Goal: Task Accomplishment & Management: Use online tool/utility

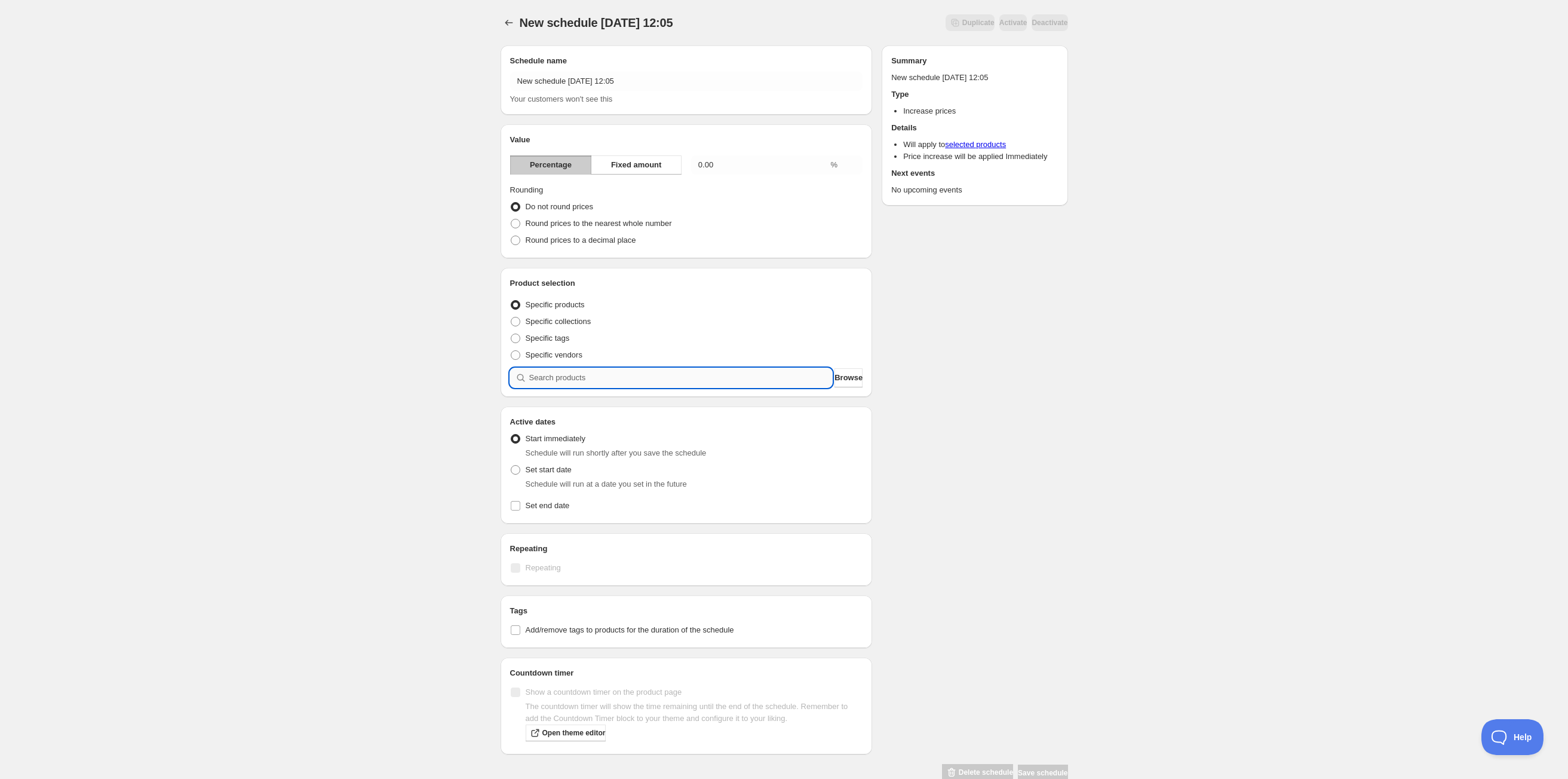
click at [609, 373] on input "search" at bounding box center [681, 378] width 304 height 19
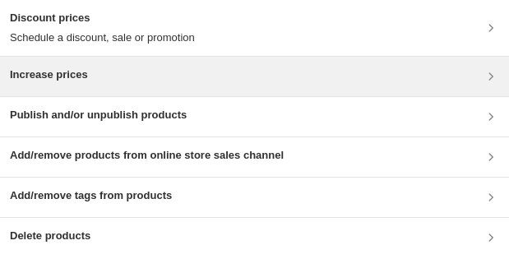
click at [334, 73] on div "Increase prices" at bounding box center [254, 77] width 489 height 20
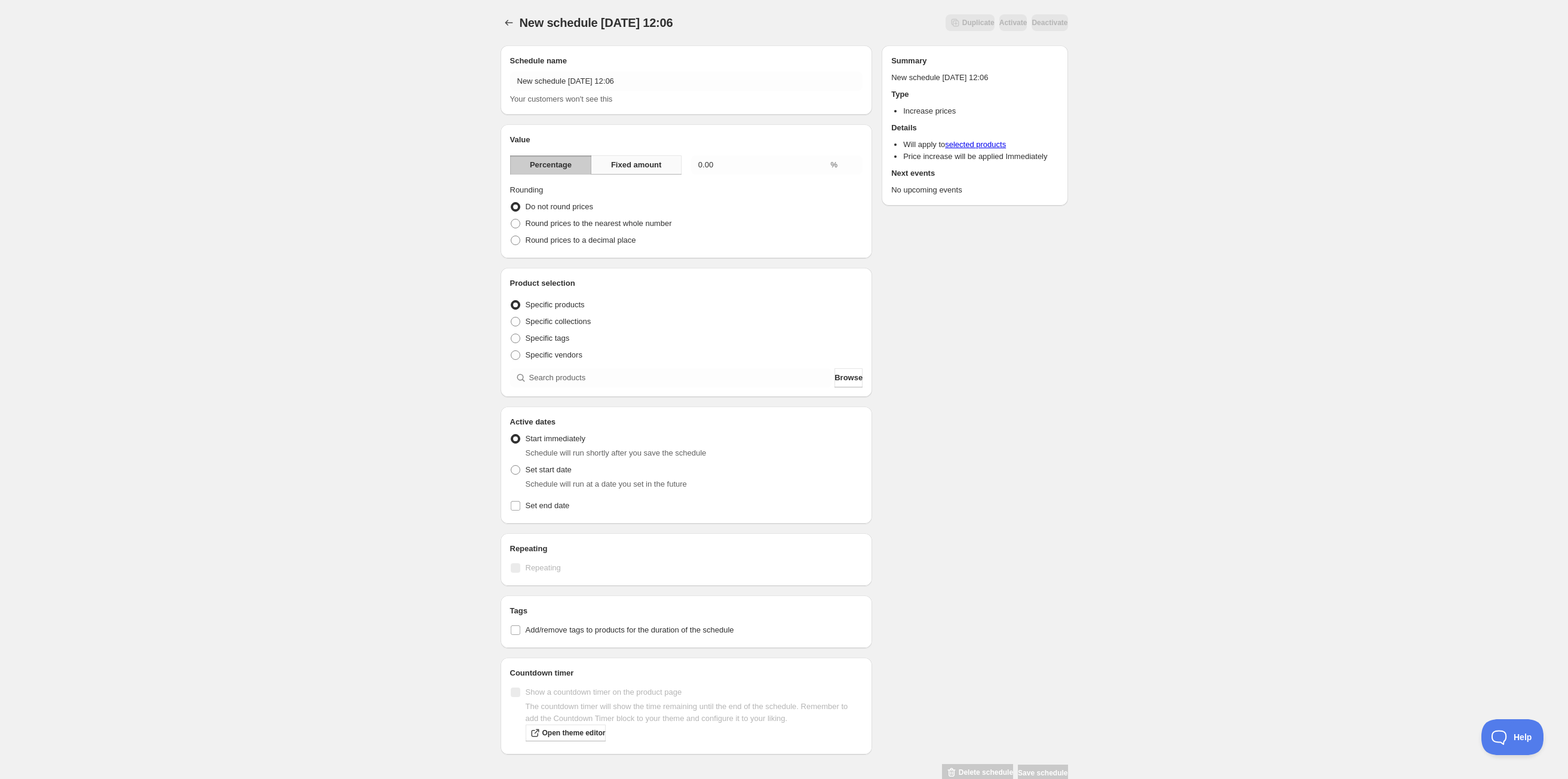
click at [641, 159] on span "Fixed amount" at bounding box center [636, 165] width 51 height 12
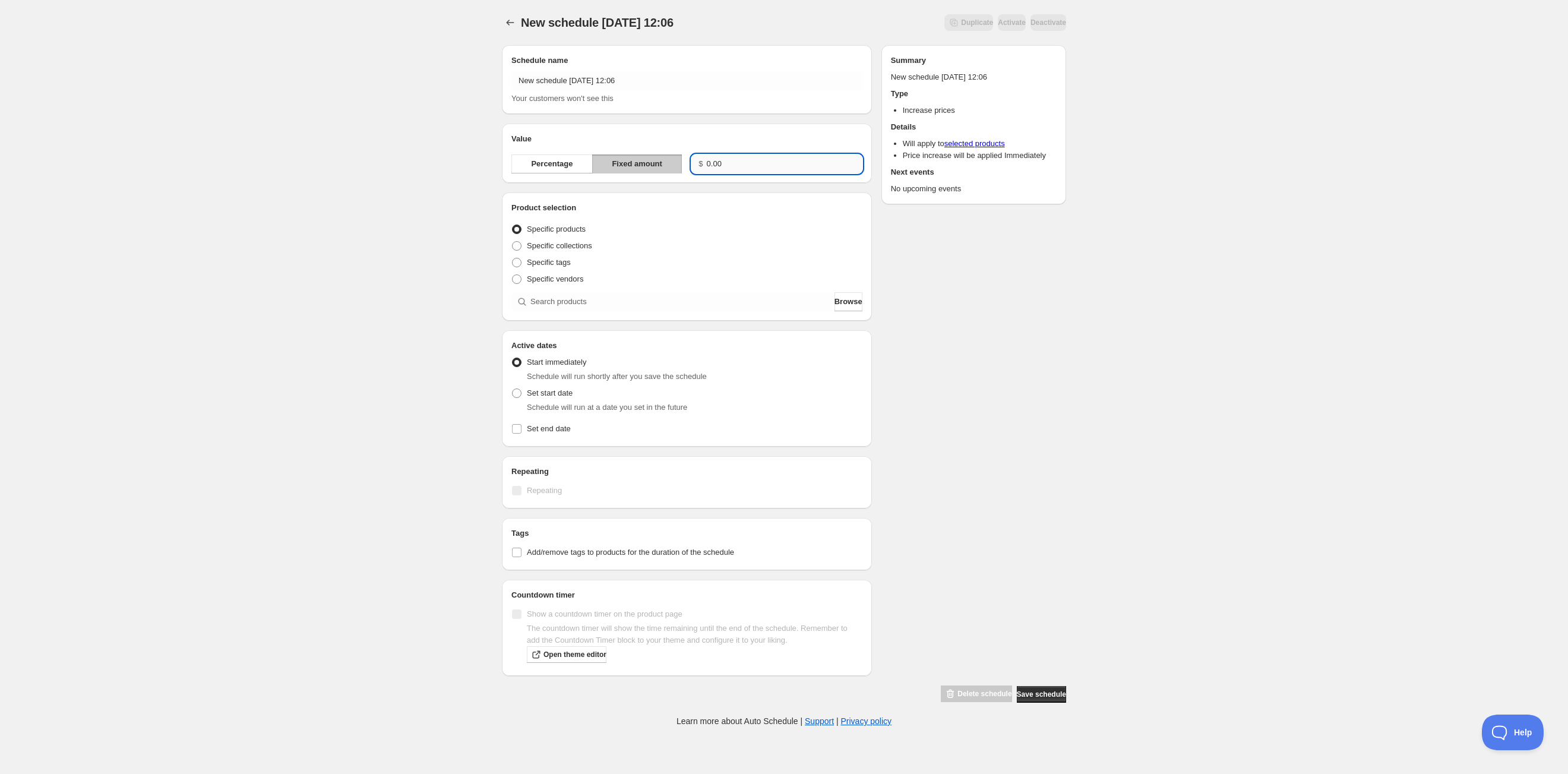
click at [735, 162] on input "0.00" at bounding box center [784, 164] width 155 height 19
type input "0.50"
click at [579, 306] on input "search" at bounding box center [681, 302] width 302 height 19
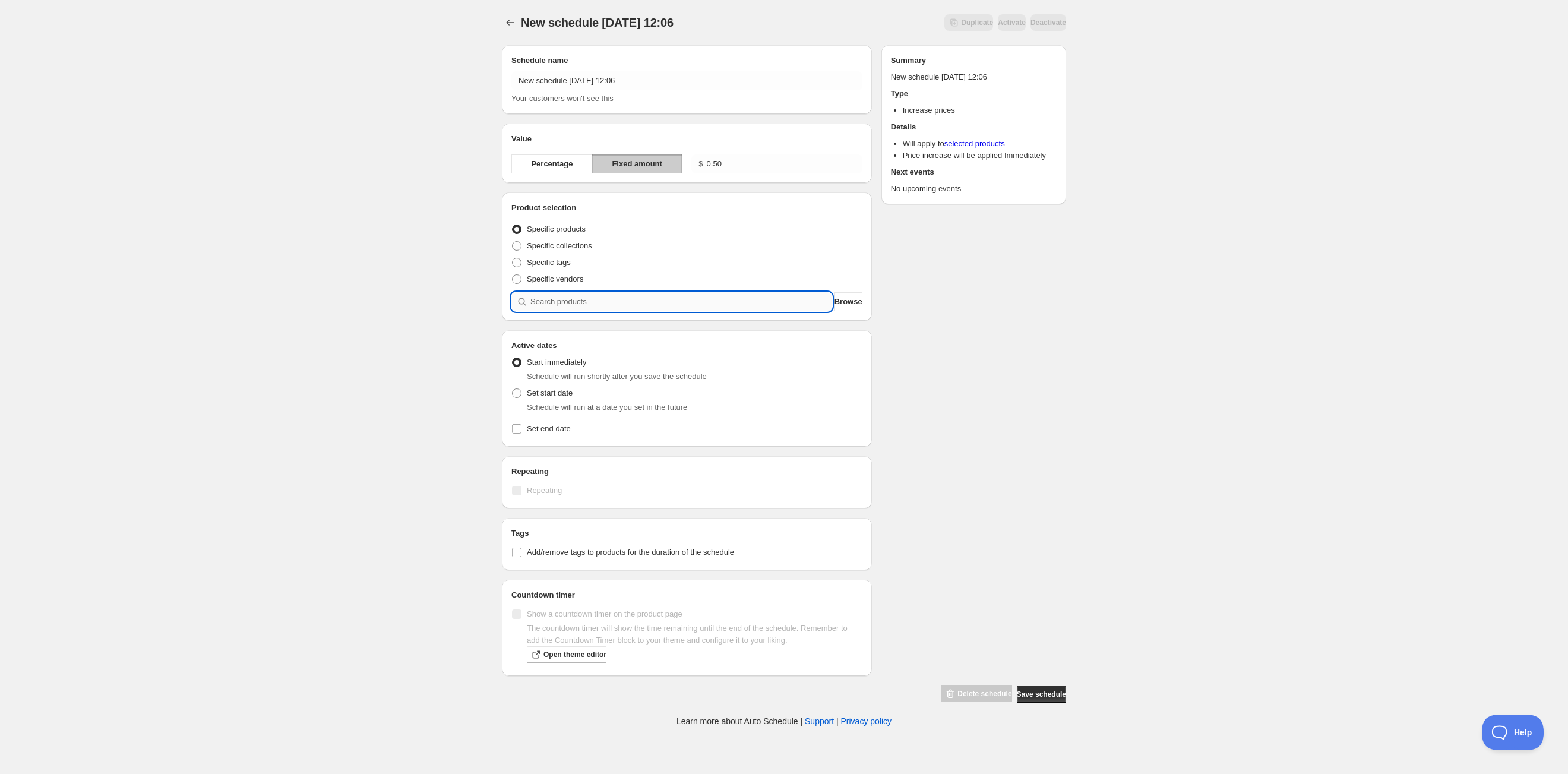
type input "t"
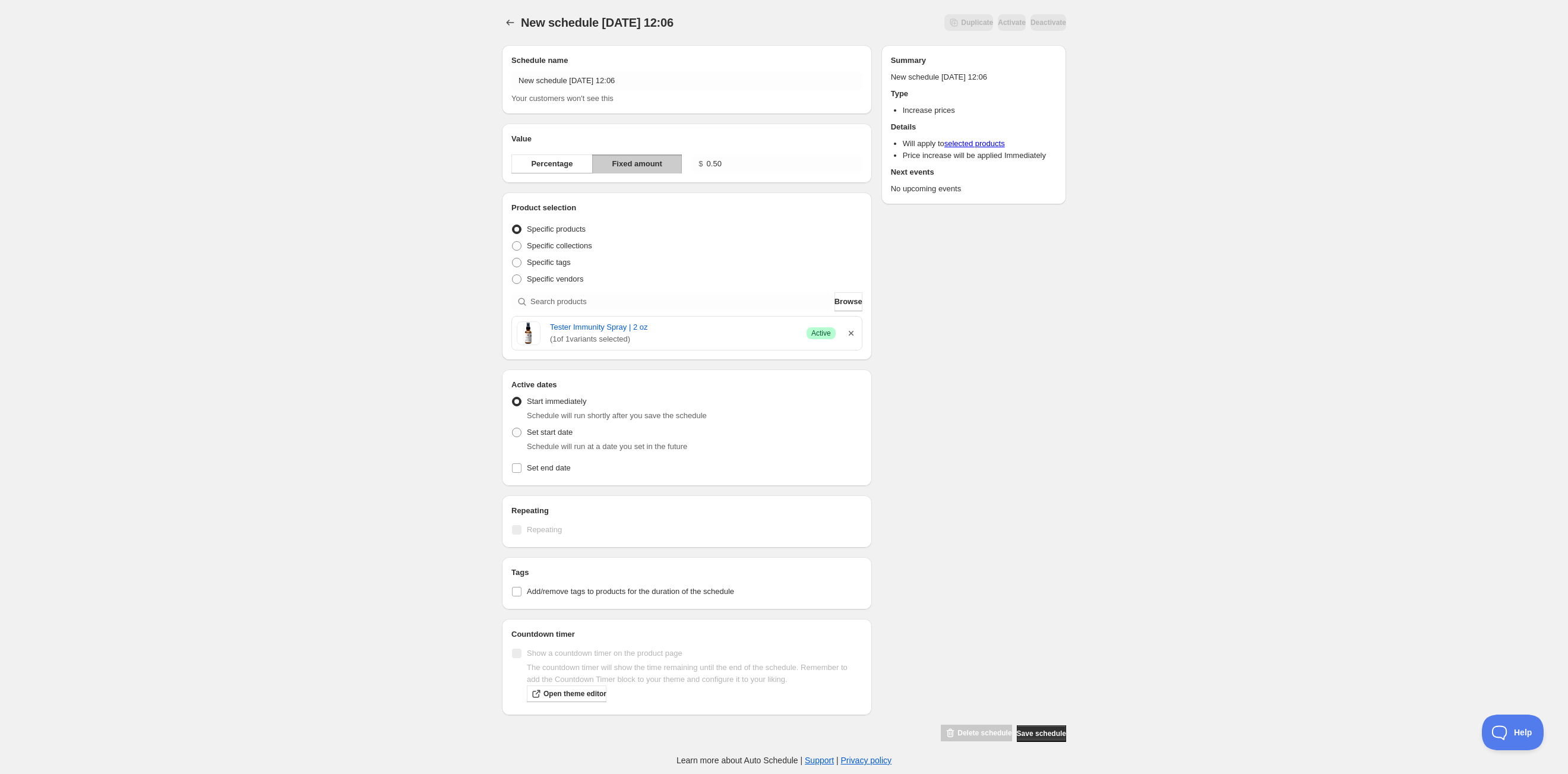
click at [852, 336] on icon "button" at bounding box center [851, 333] width 12 height 12
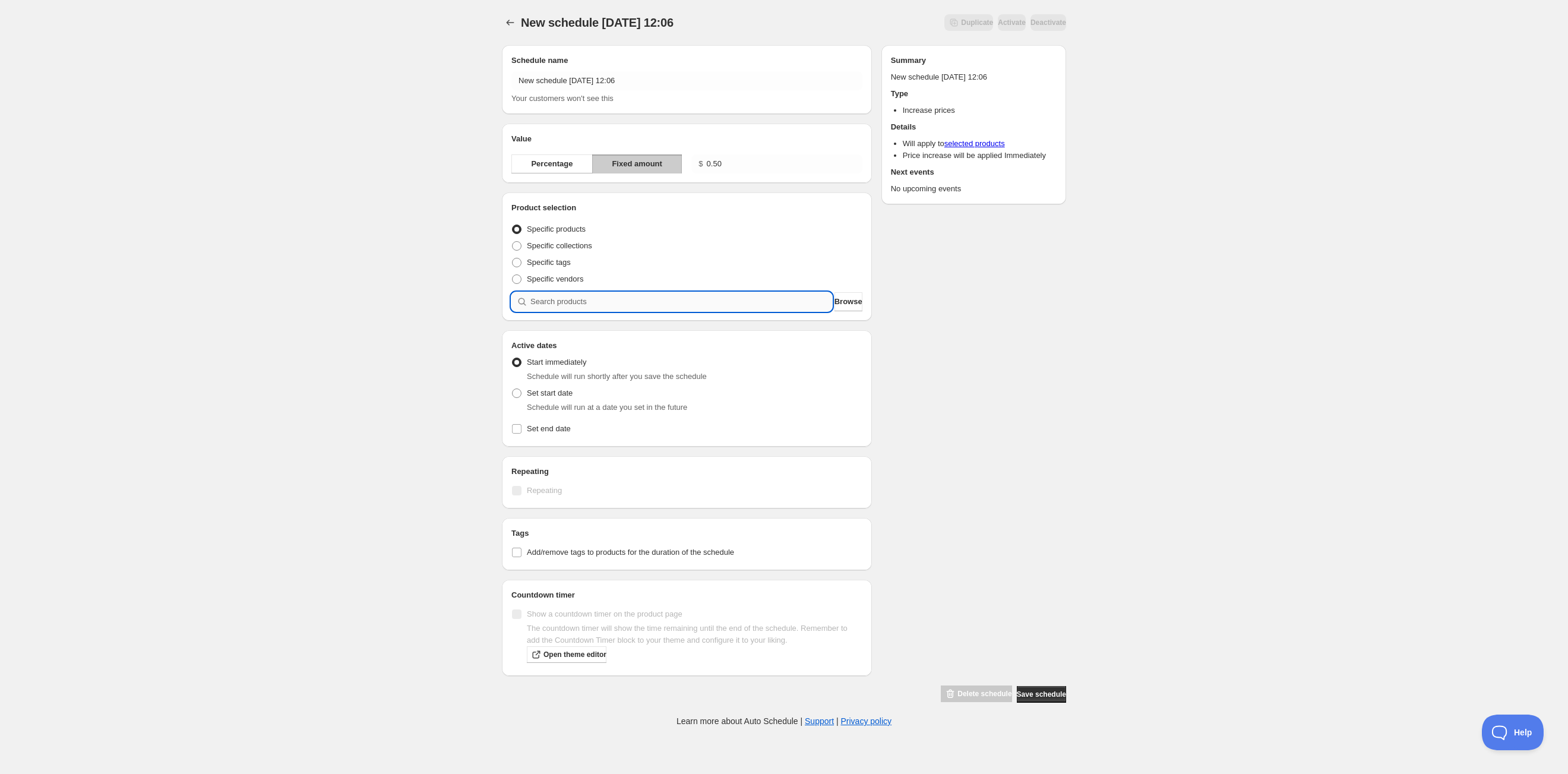
click at [677, 306] on input "search" at bounding box center [681, 302] width 302 height 19
type input "c"
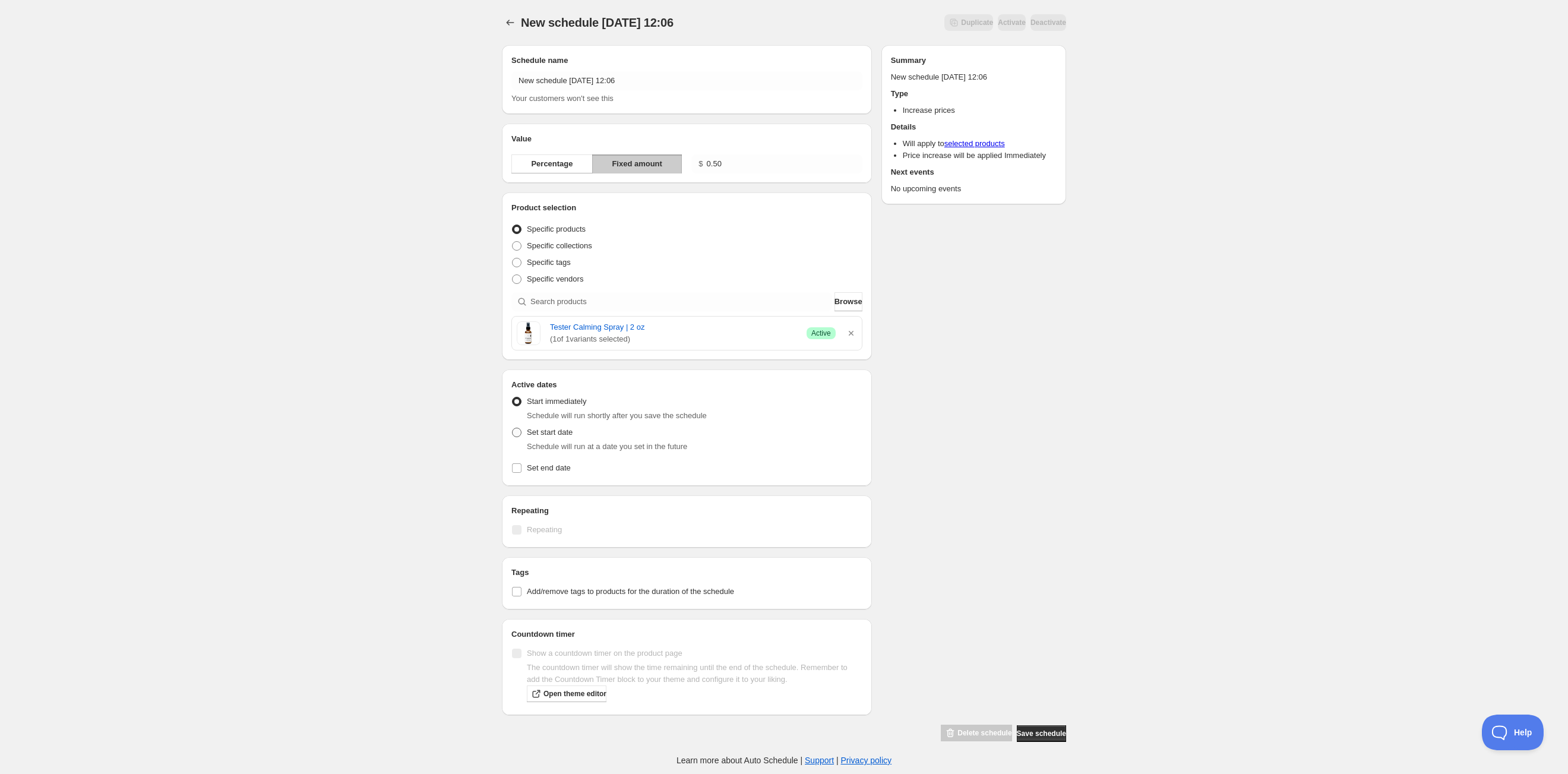
click at [530, 432] on span "Set start date" at bounding box center [549, 432] width 46 height 9
click at [513, 428] on input "Set start date" at bounding box center [512, 427] width 1 height 1
radio input "true"
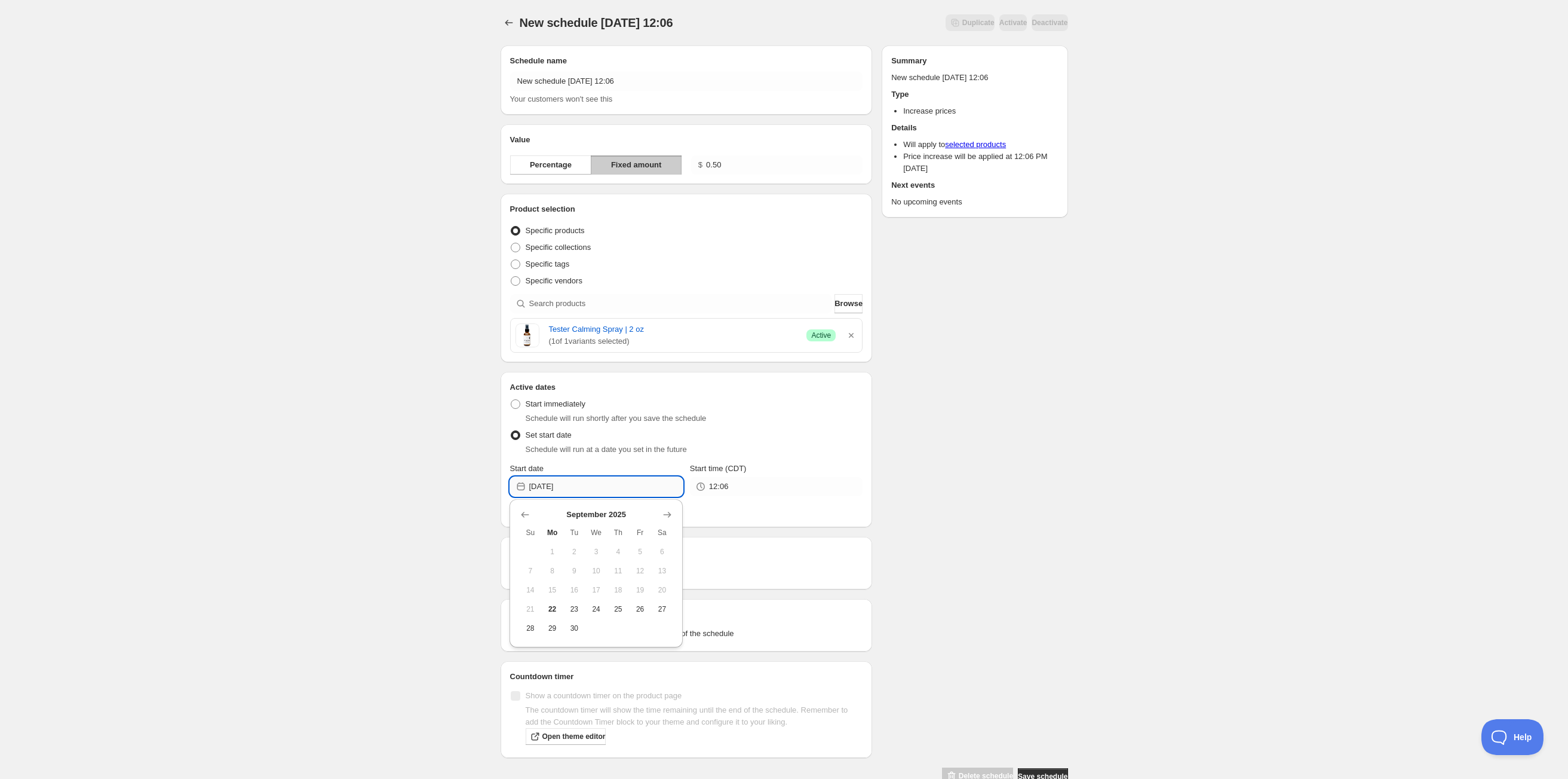
click at [566, 479] on input "[DATE]" at bounding box center [606, 486] width 153 height 19
click at [667, 517] on icon "Show next month, October 2025" at bounding box center [667, 514] width 12 height 12
click at [667, 517] on icon "Show next month, November 2025" at bounding box center [667, 514] width 12 height 12
click at [664, 554] on span "1" at bounding box center [662, 551] width 12 height 9
type input "[DATE]"
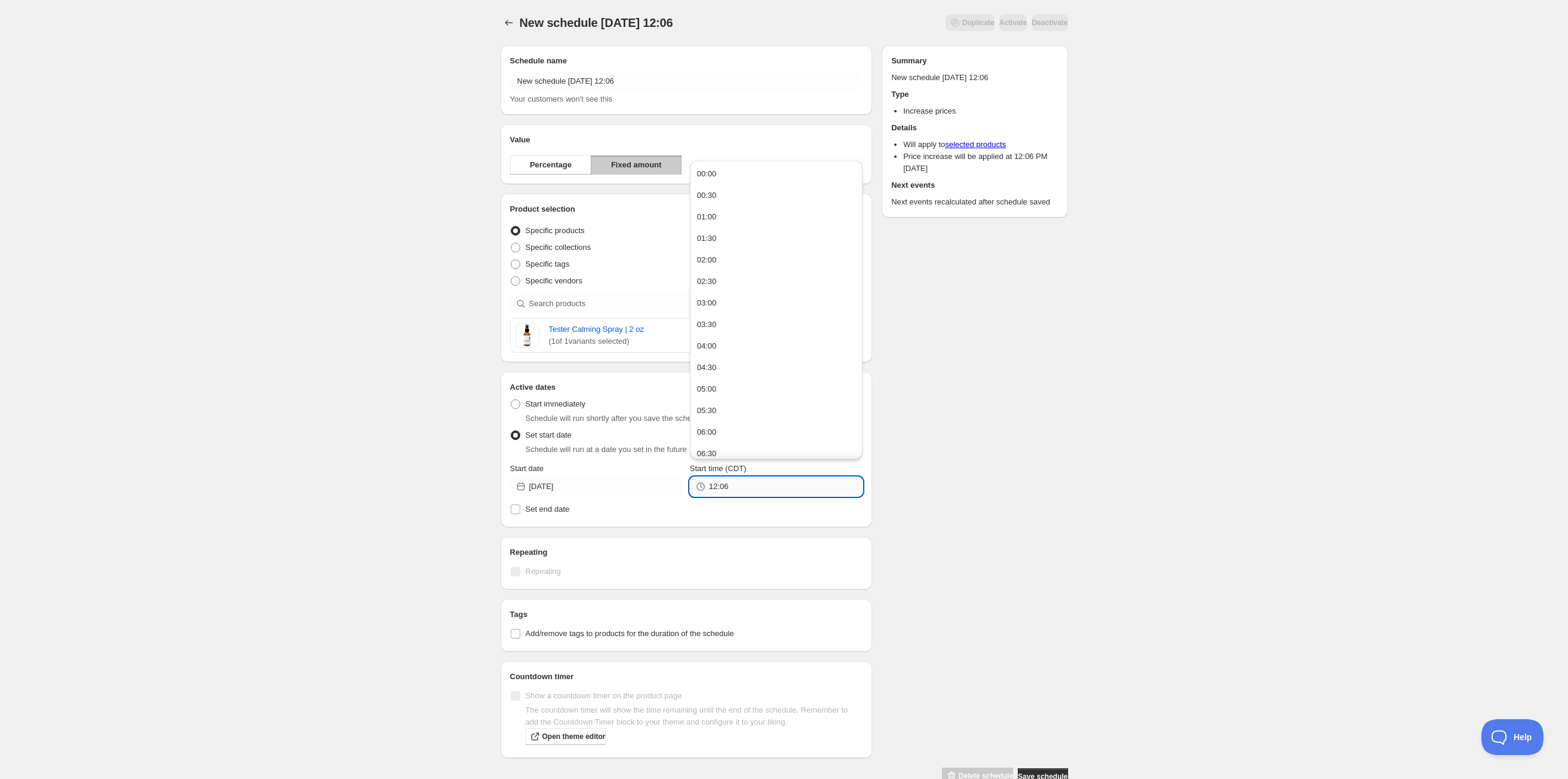
click at [711, 489] on input "12:06" at bounding box center [785, 486] width 153 height 19
click at [719, 258] on button "02:00" at bounding box center [776, 260] width 166 height 19
type input "02:00"
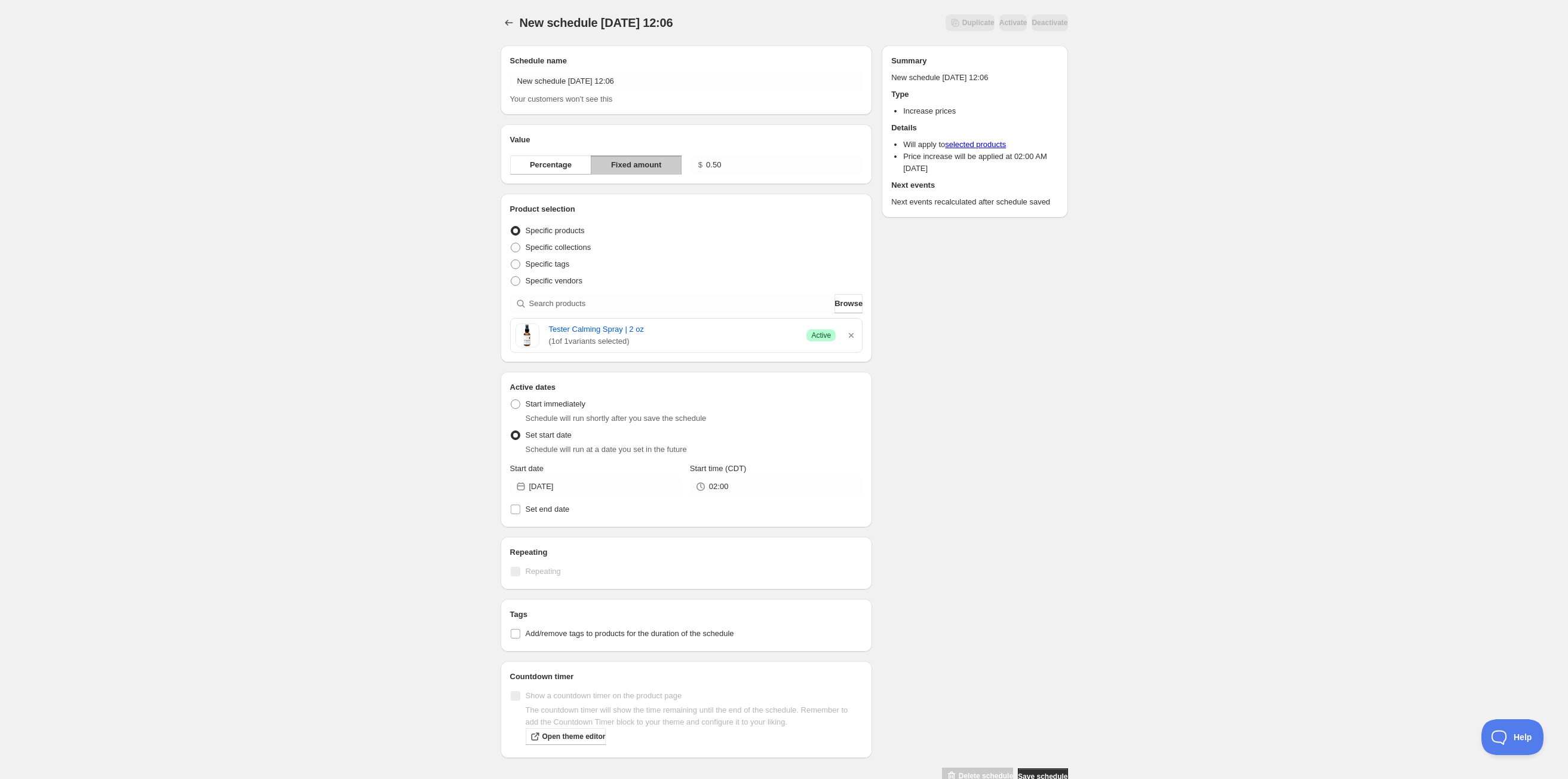
click at [983, 475] on div "Schedule name New schedule [DATE] 12:06 Your customers won't see this Value Per…" at bounding box center [779, 410] width 577 height 749
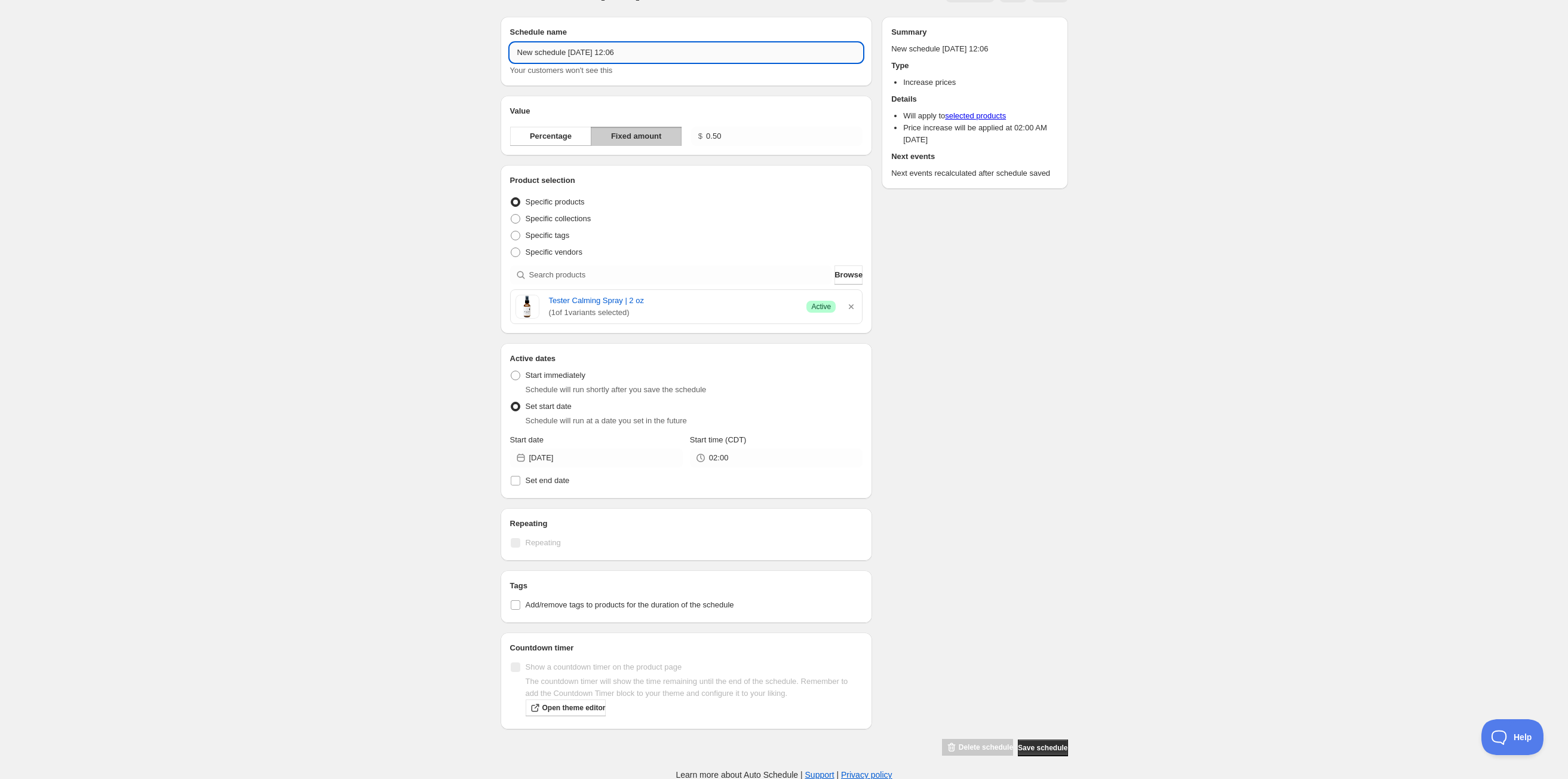
click at [647, 55] on input "New schedule [DATE] 12:06" at bounding box center [686, 52] width 353 height 19
type input "N"
type input "Tester Calming Spray Price Increase"
click at [1044, 751] on button "Save schedule" at bounding box center [1042, 747] width 49 height 17
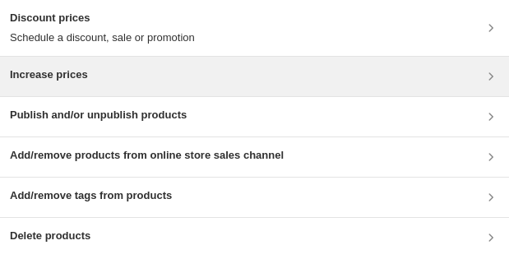
click at [393, 76] on div "Increase prices" at bounding box center [254, 77] width 489 height 20
